Goal: Check status: Check status

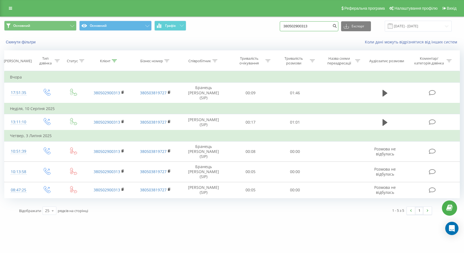
drag, startPoint x: 324, startPoint y: 28, endPoint x: 241, endPoint y: 33, distance: 83.3
click at [244, 33] on div "Основний Основний Графік 380502900313 Експорт .csv .xls .xlsx [DATE] - [DATE]" at bounding box center [232, 26] width 464 height 19
paste input "[PHONE_NUMBER]"
click at [291, 25] on input "[PHONE_NUMBER]" at bounding box center [309, 26] width 59 height 10
type input "380938475963"
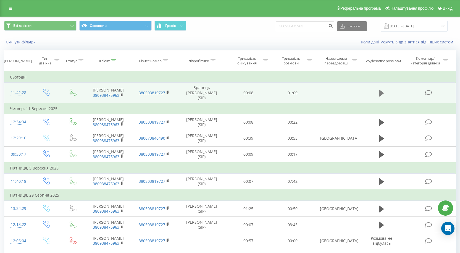
click at [380, 93] on icon at bounding box center [381, 93] width 5 height 7
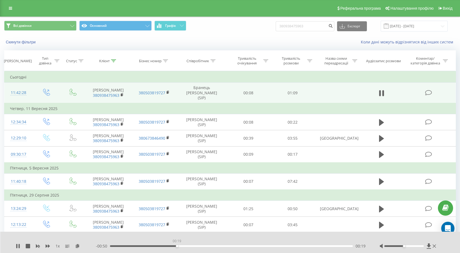
drag, startPoint x: 111, startPoint y: 246, endPoint x: 193, endPoint y: 247, distance: 82.1
click at [193, 247] on div "- 00:50 00:19 00:19" at bounding box center [231, 246] width 270 height 6
click at [20, 243] on div "1 x - 00:17 00:51 00:51" at bounding box center [230, 242] width 460 height 21
